Goal: Transaction & Acquisition: Purchase product/service

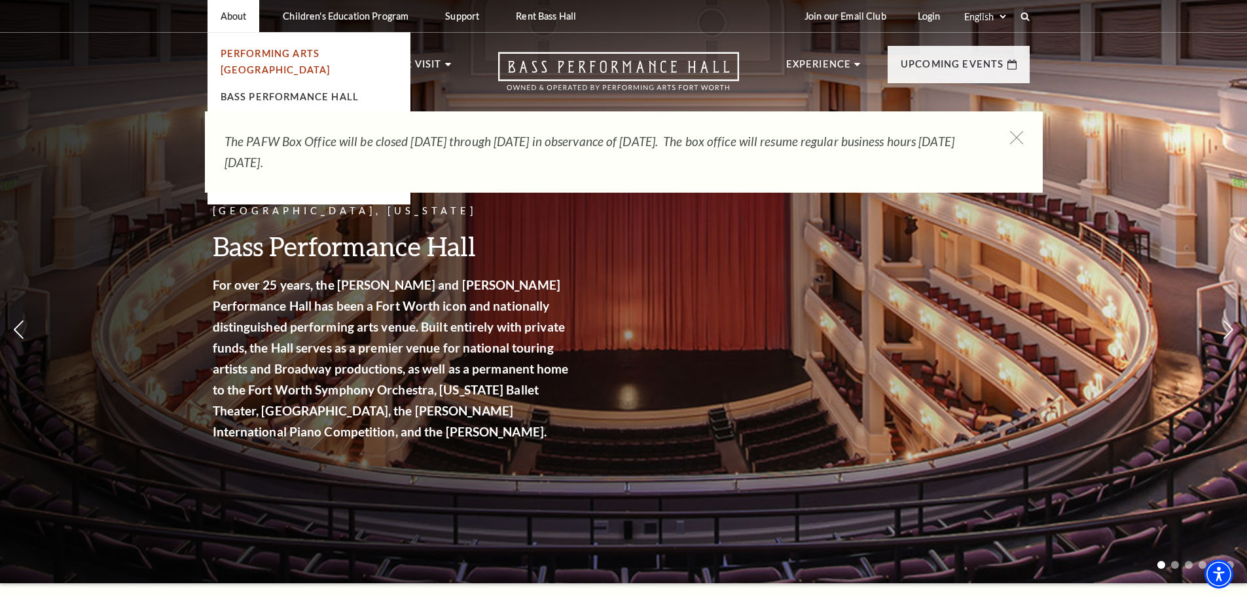
click at [245, 57] on link "Performing Arts [GEOGRAPHIC_DATA]" at bounding box center [276, 62] width 110 height 28
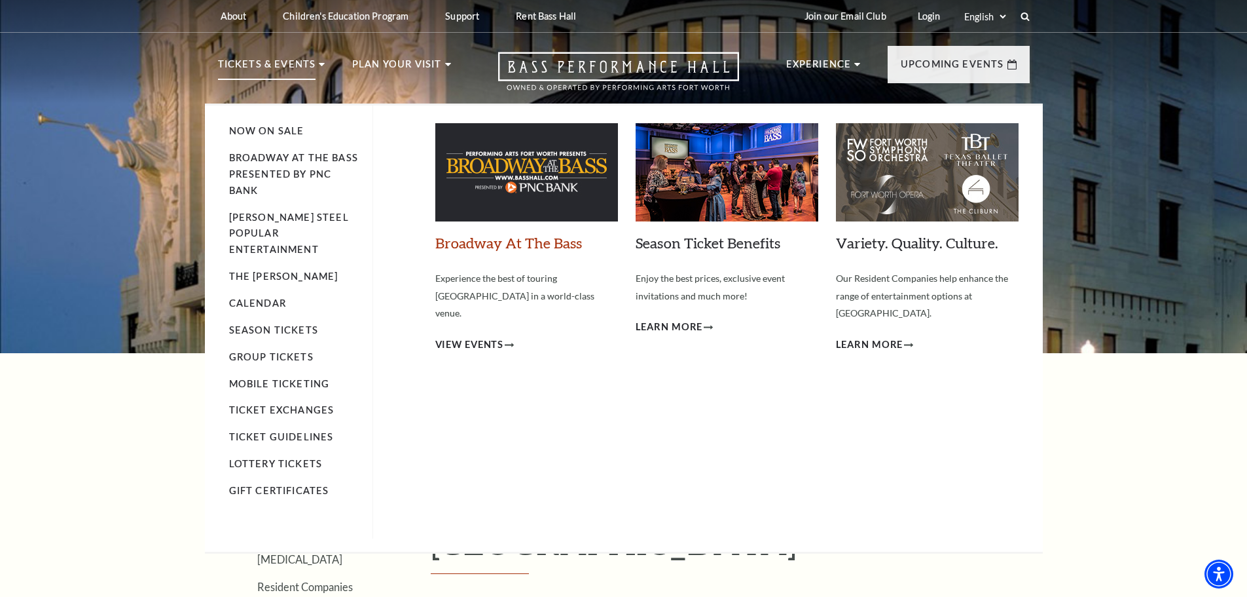
click at [514, 240] on link "Broadway At The Bass" at bounding box center [508, 243] width 147 height 18
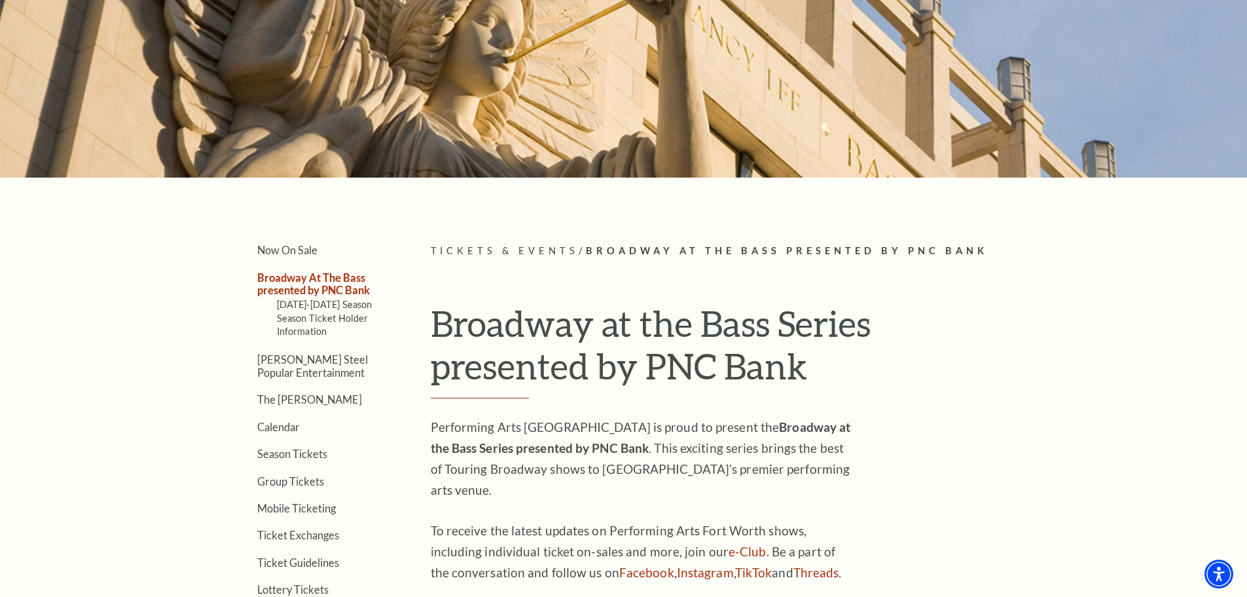
scroll to position [175, 0]
click at [321, 308] on link "2025-2026 Season" at bounding box center [325, 304] width 96 height 11
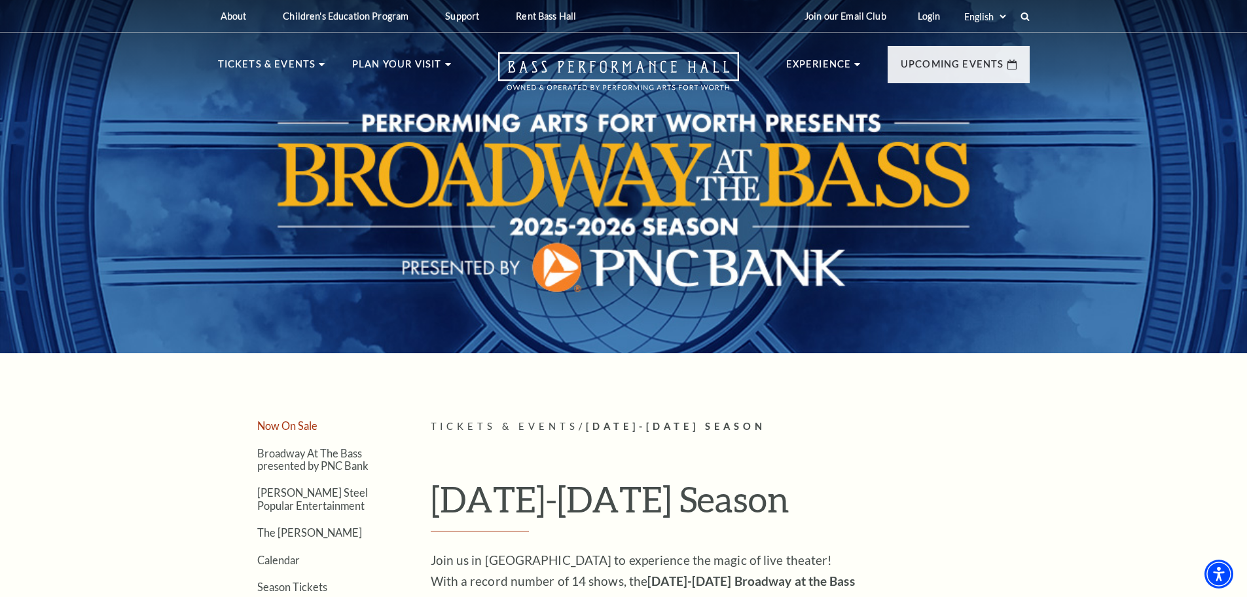
click at [318, 426] on link "Now On Sale" at bounding box center [287, 425] width 60 height 12
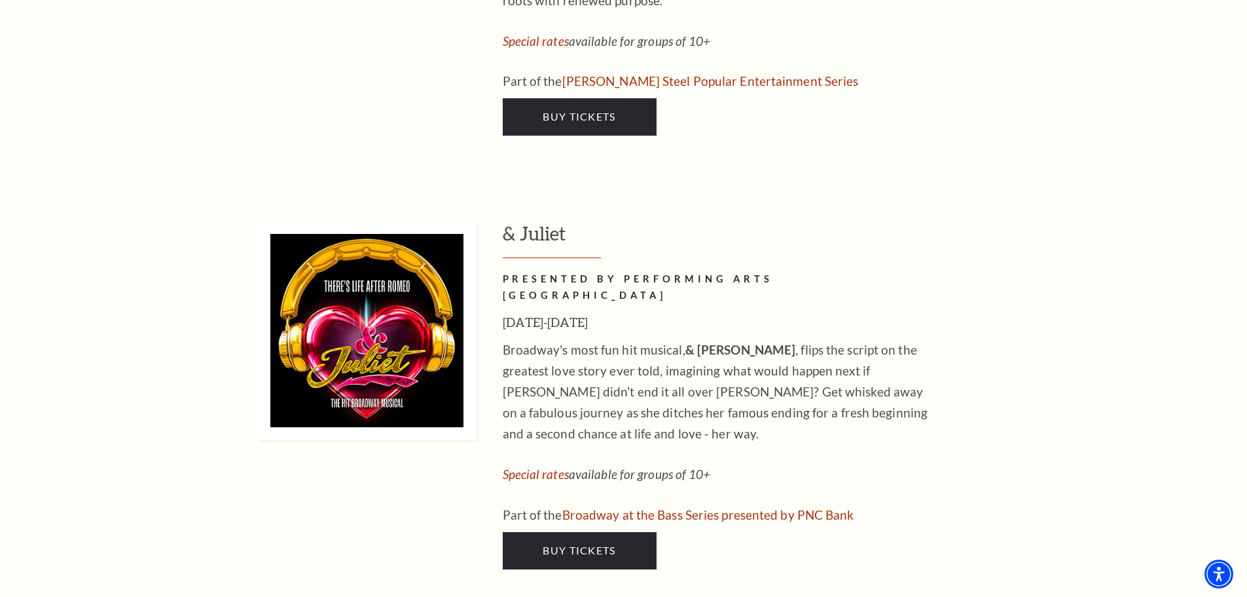
scroll to position [4366, 0]
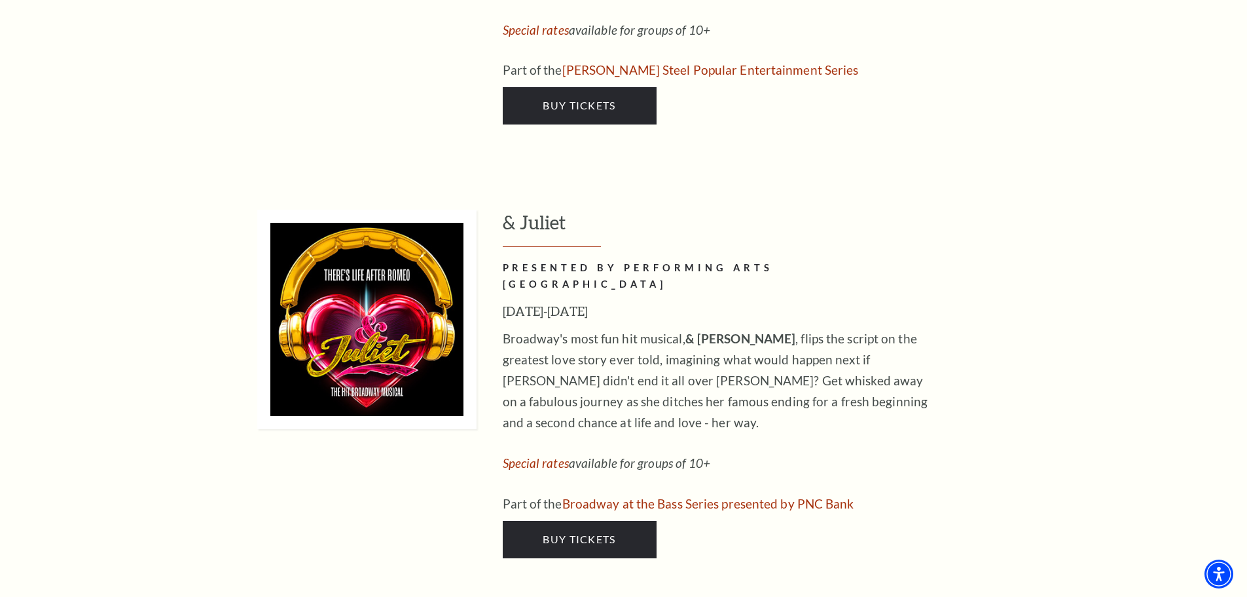
click at [525, 210] on h3 "& Juliet" at bounding box center [766, 228] width 527 height 37
click at [589, 521] on link "Buy Tickets" at bounding box center [580, 539] width 154 height 37
